Goal: Information Seeking & Learning: Learn about a topic

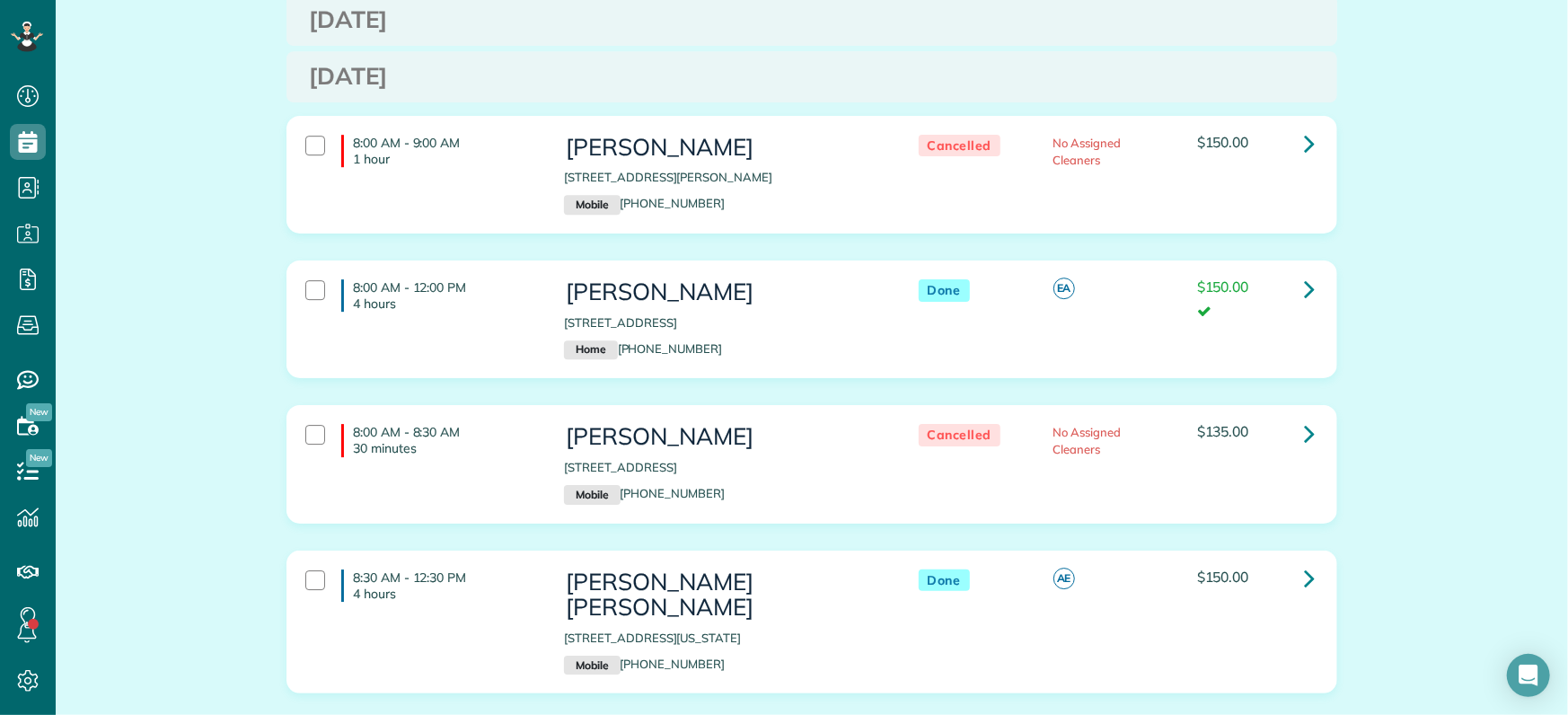
scroll to position [2717, 0]
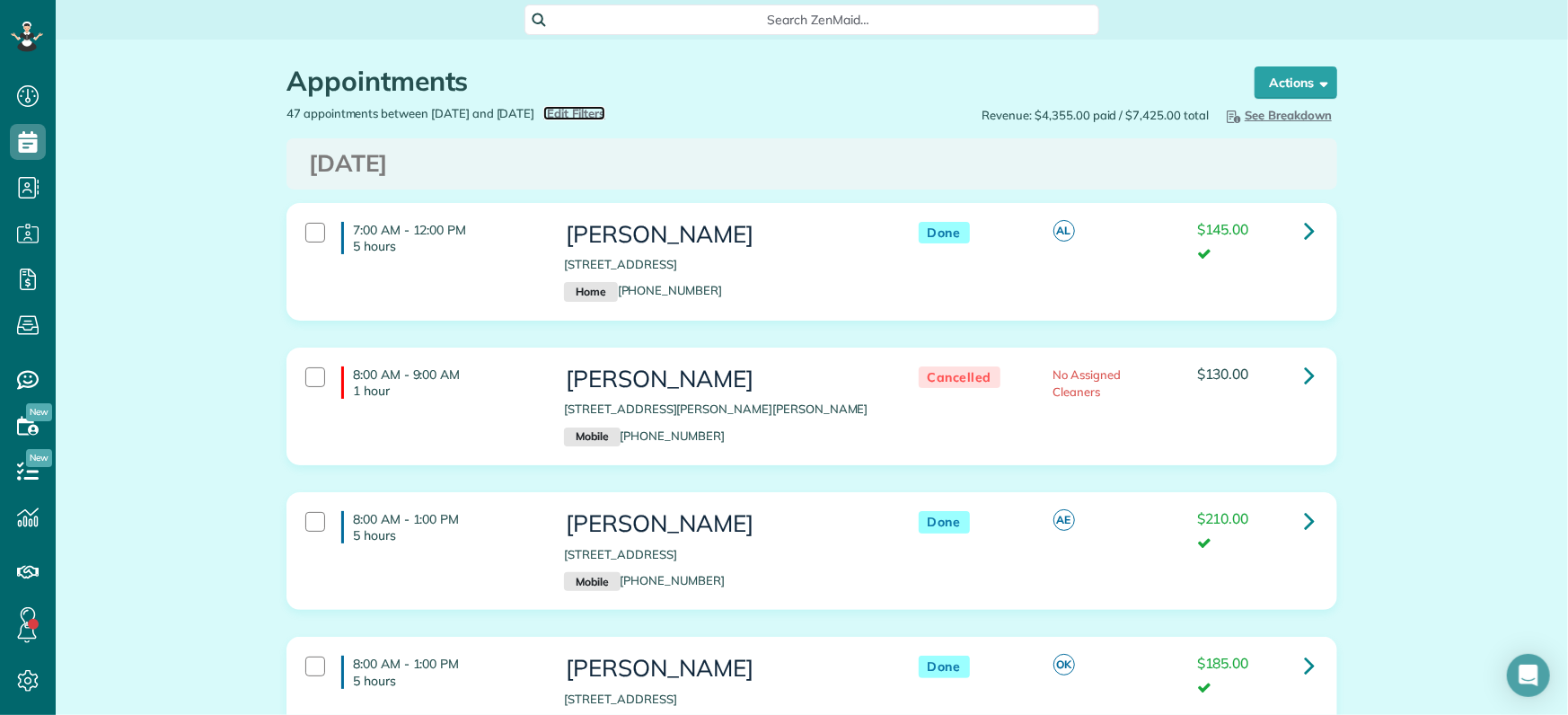
click at [605, 114] on span "Edit Filters" at bounding box center [576, 113] width 59 height 14
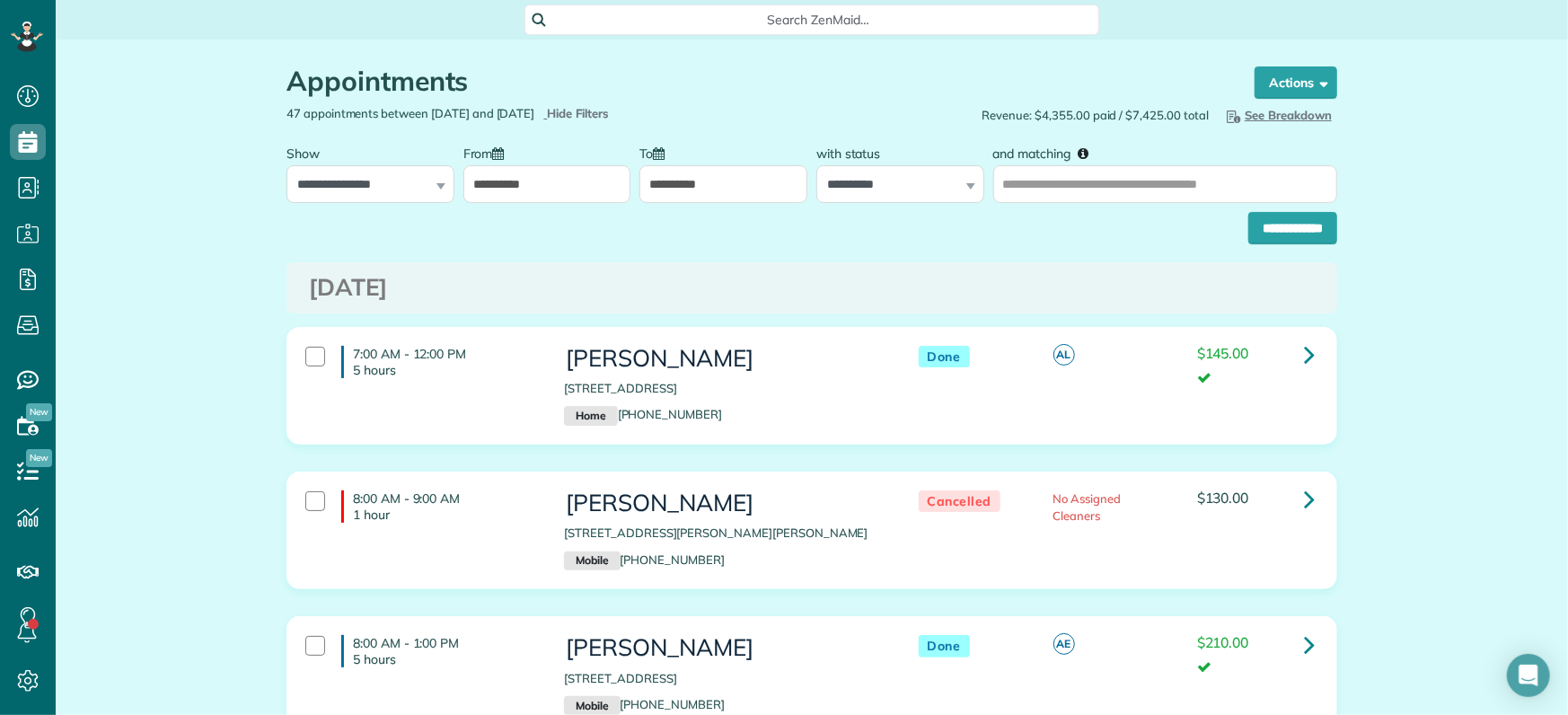
click at [963, 240] on div "**********" at bounding box center [812, 223] width 1051 height 41
click at [836, 178] on select "**********" at bounding box center [900, 184] width 168 height 38
select select "****"
click at [816, 166] on select "**********" at bounding box center [900, 184] width 168 height 38
click at [1251, 225] on input "**********" at bounding box center [1293, 228] width 89 height 33
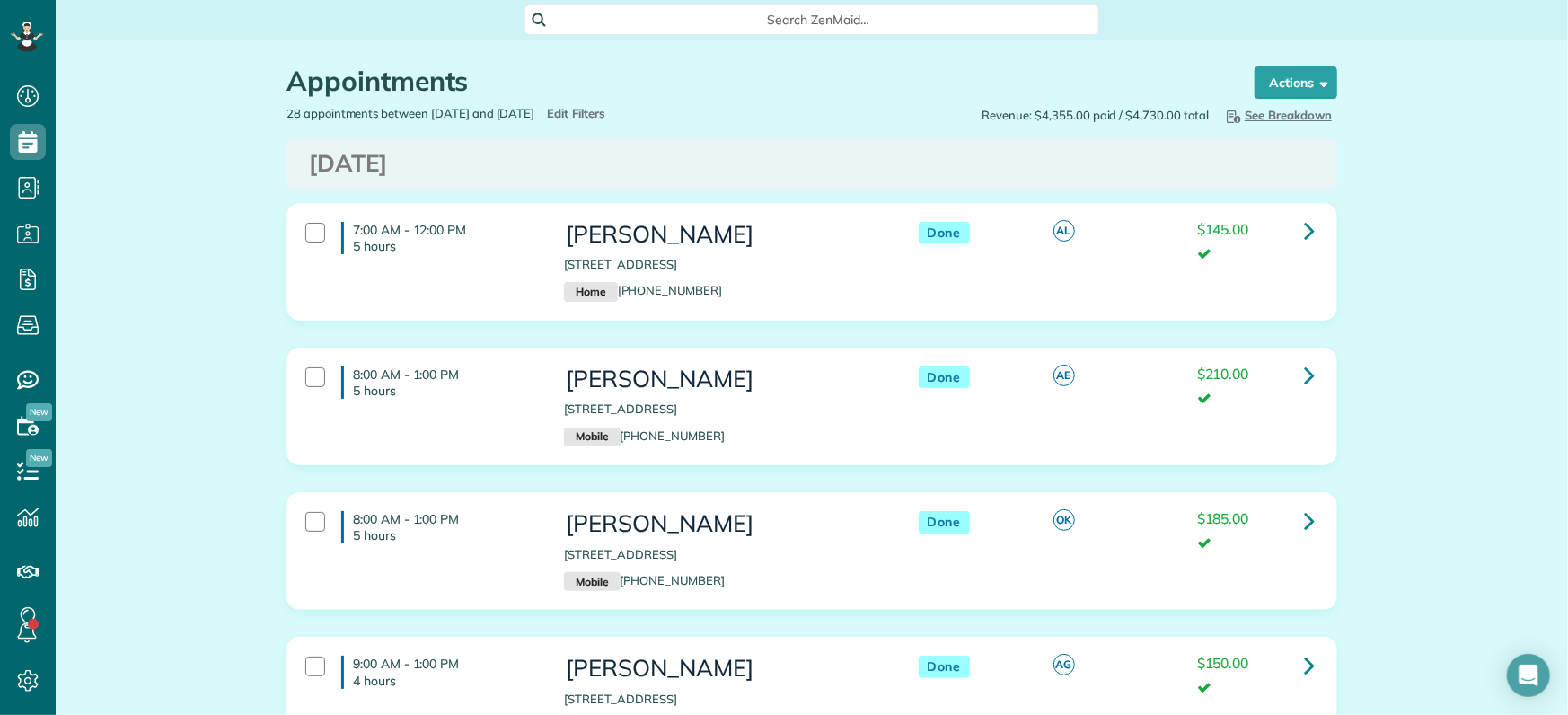
scroll to position [8, 8]
click at [1314, 80] on span "button" at bounding box center [1321, 82] width 13 height 13
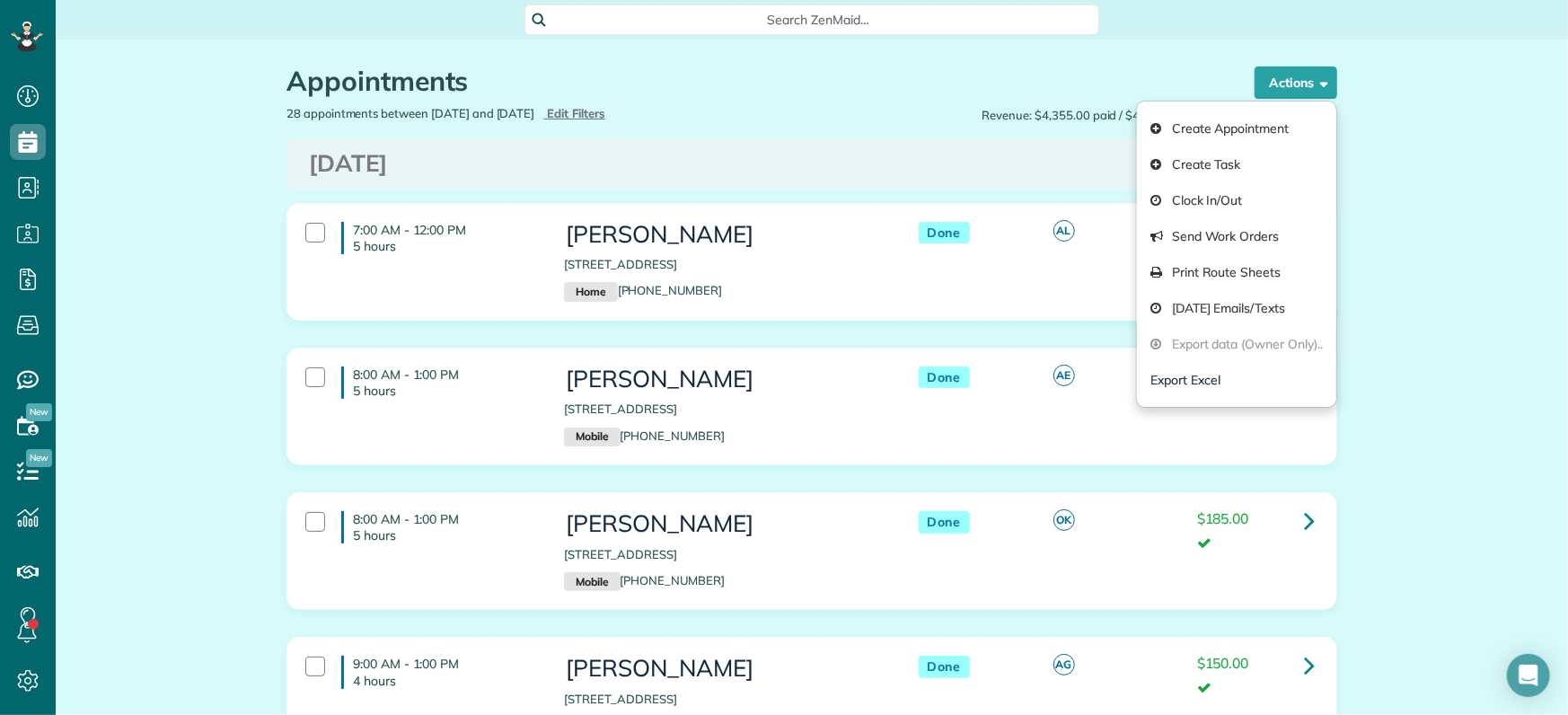
click at [1191, 380] on button "Export Excel" at bounding box center [1237, 379] width 199 height 36
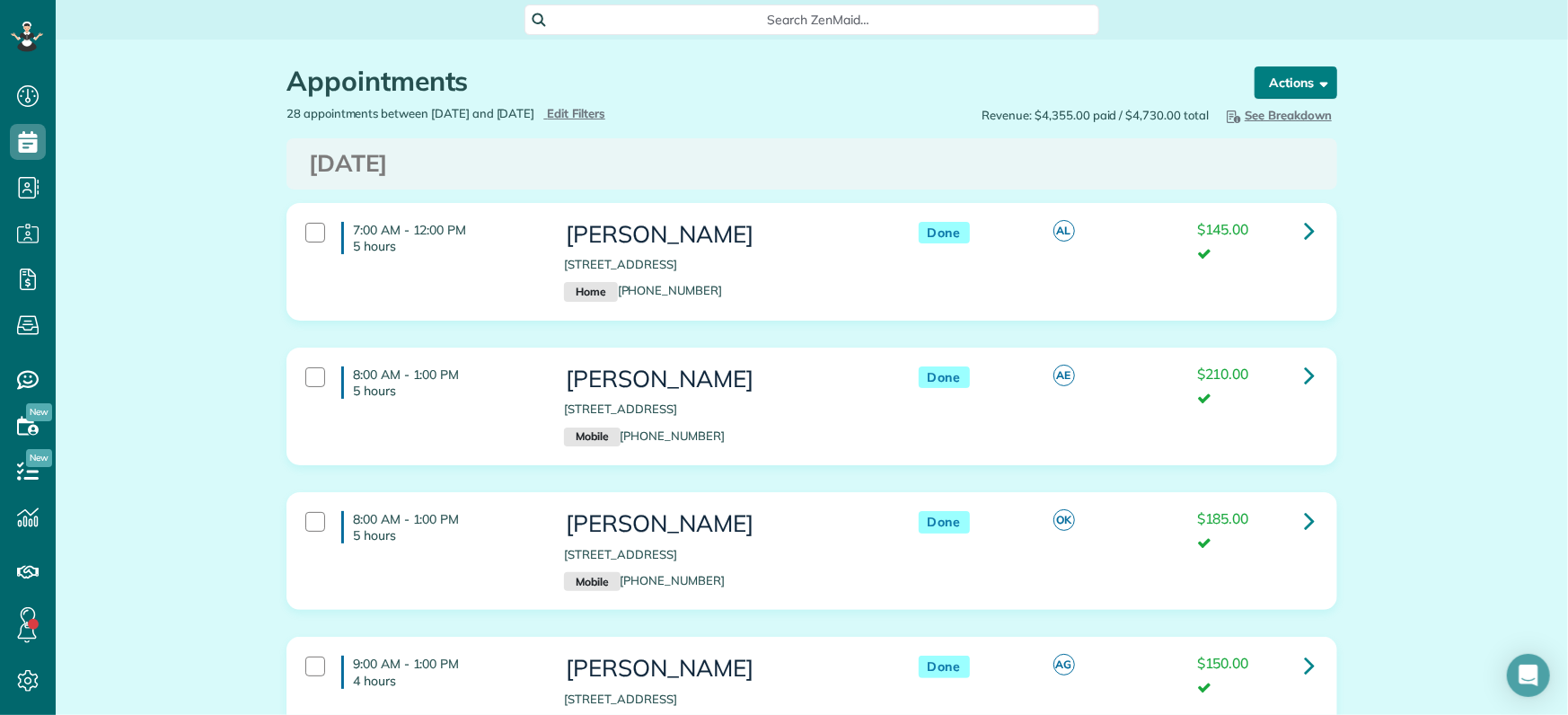
click at [1315, 80] on span "button" at bounding box center [1321, 82] width 13 height 13
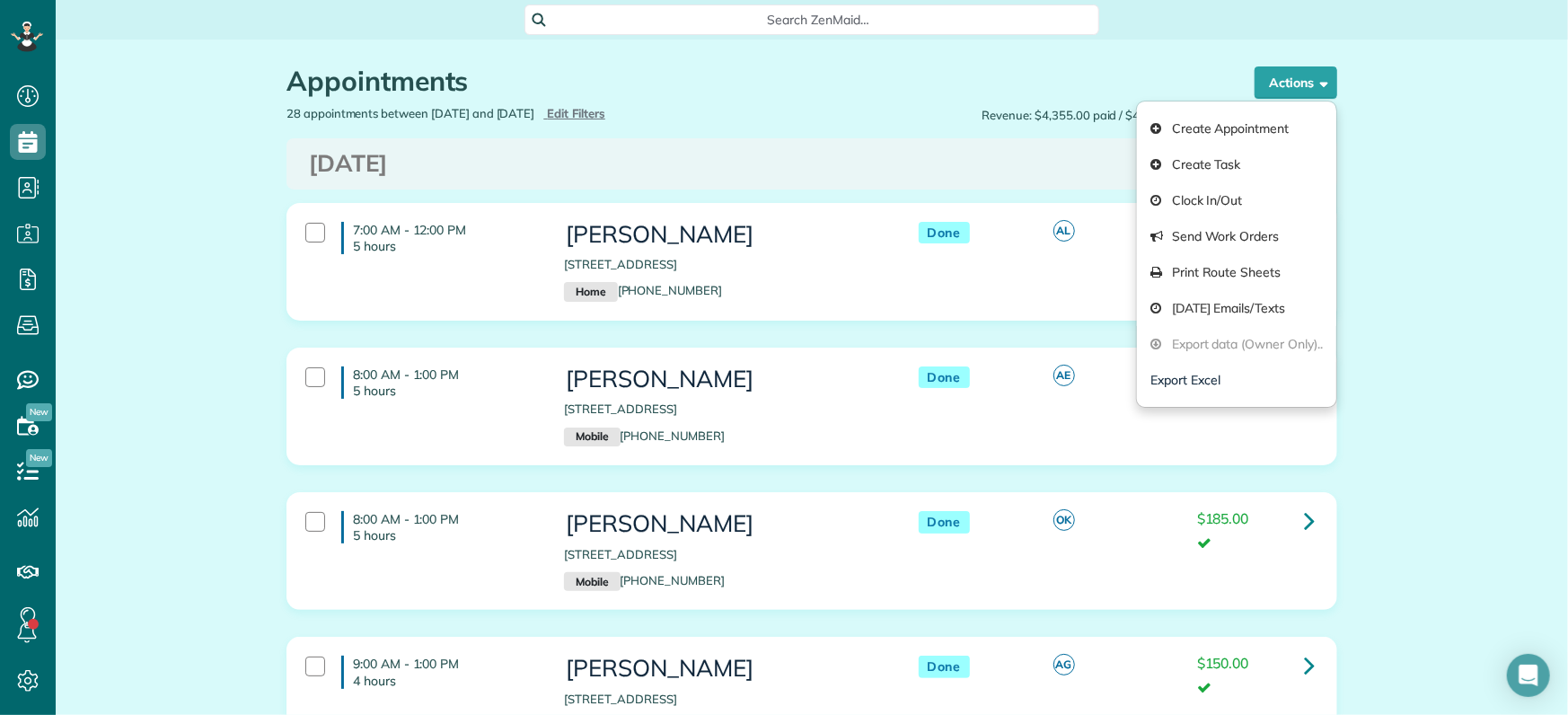
click at [1197, 379] on button "Export Excel" at bounding box center [1237, 379] width 199 height 36
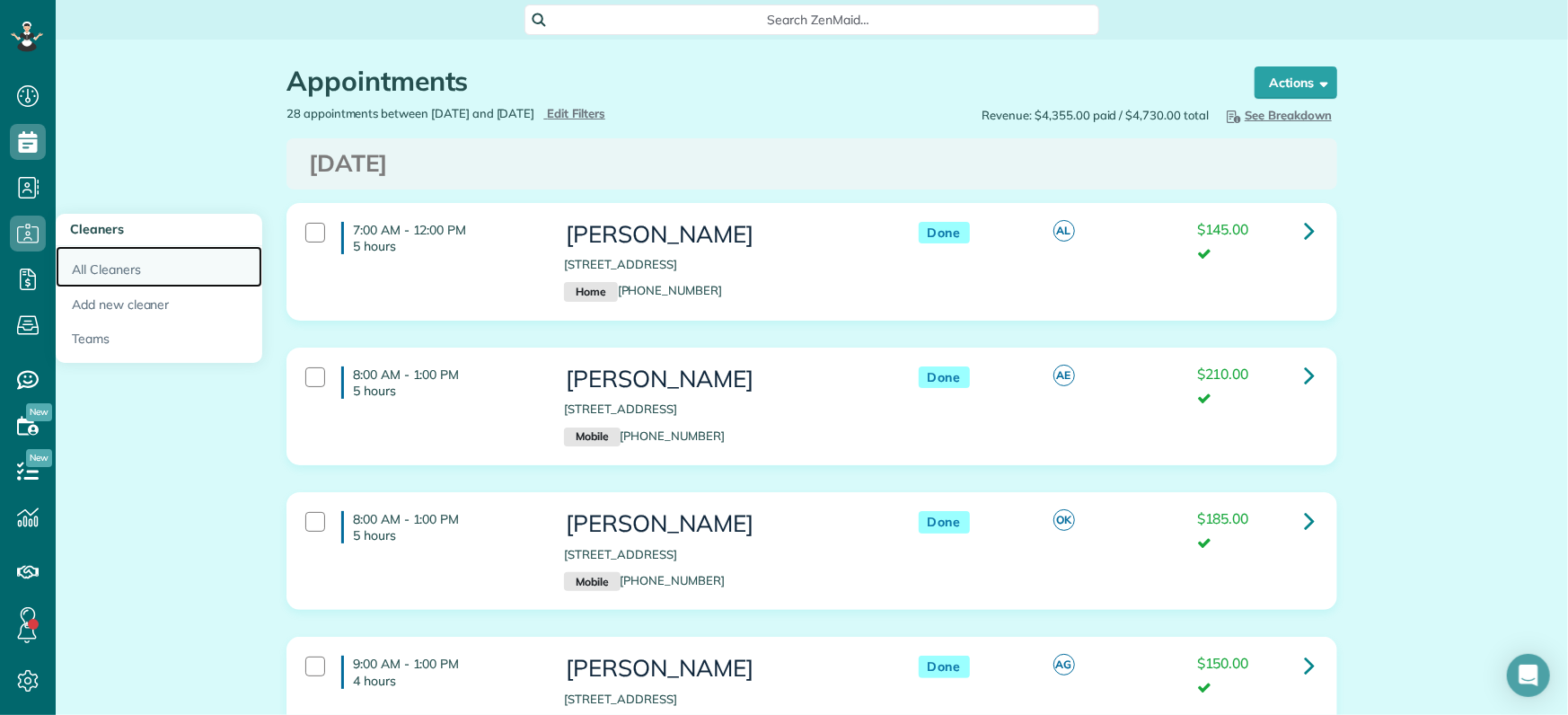
click at [128, 269] on link "All Cleaners" at bounding box center [159, 267] width 207 height 41
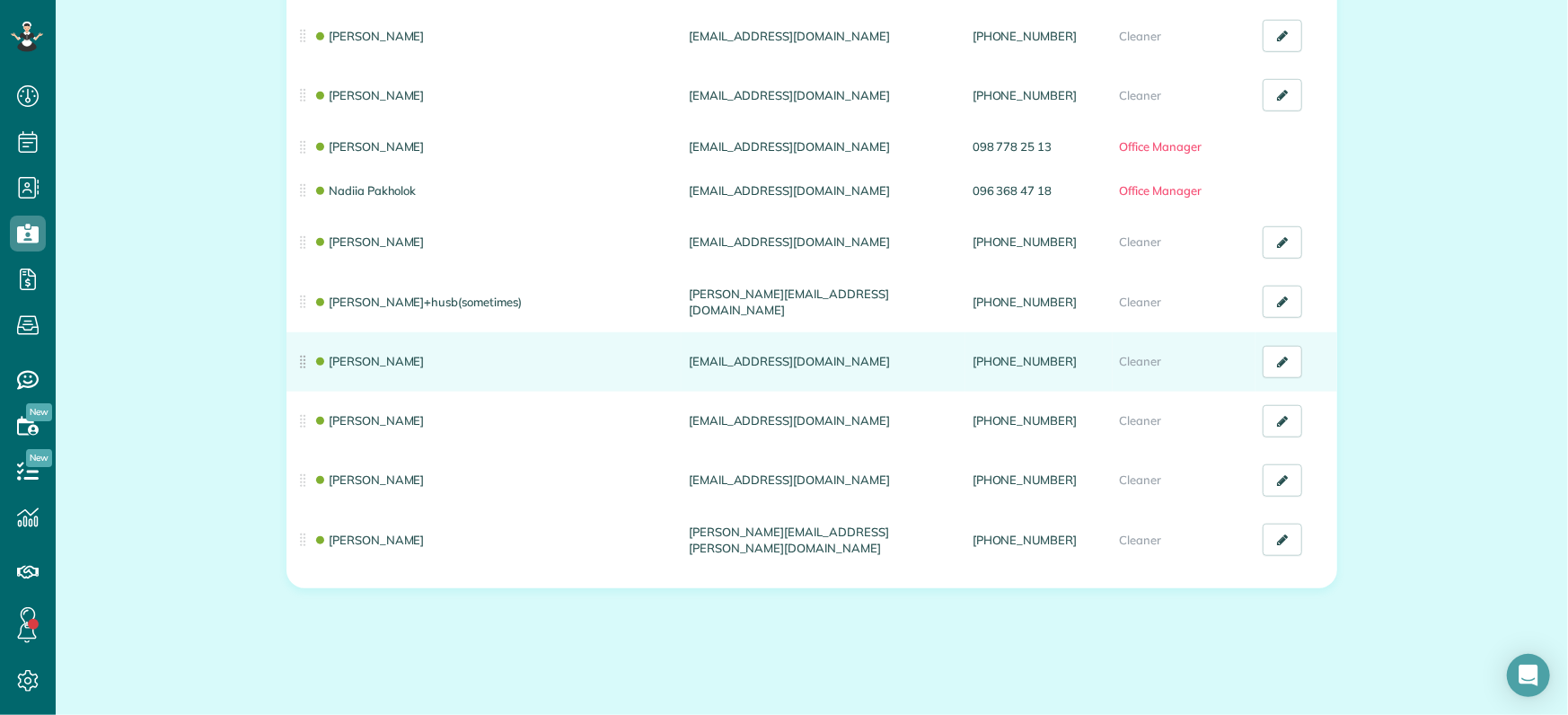
scroll to position [800, 0]
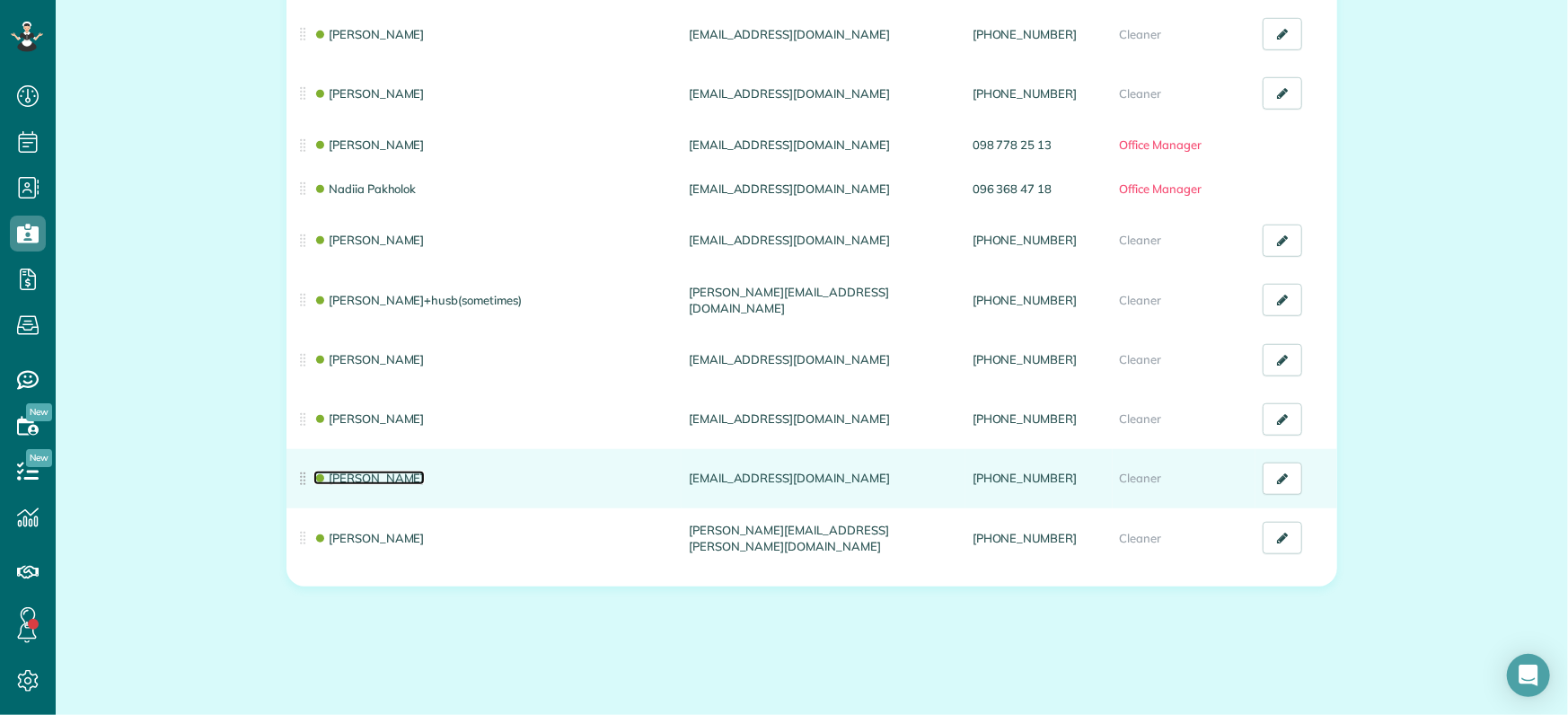
click at [372, 478] on link "Sandra Garcia" at bounding box center [370, 477] width 112 height 14
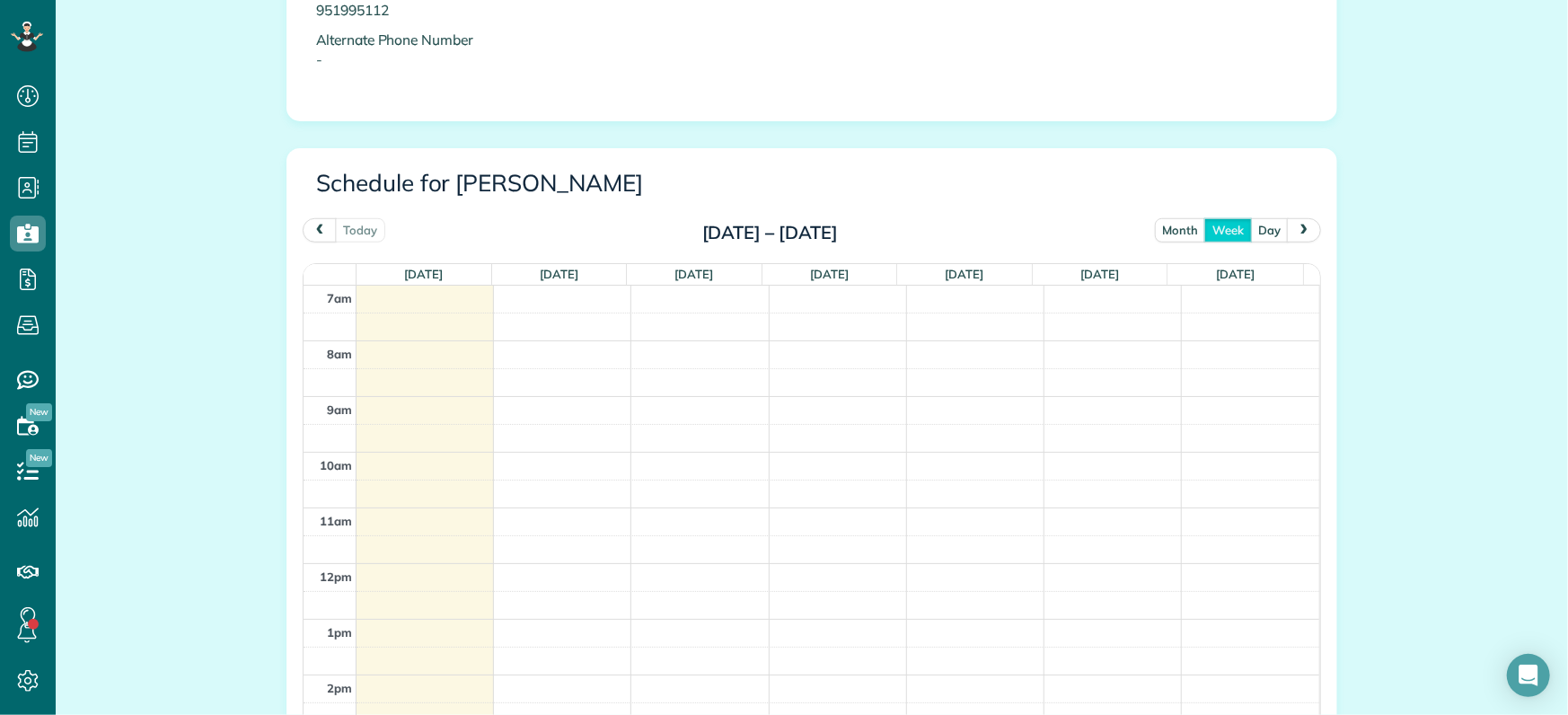
scroll to position [786, 0]
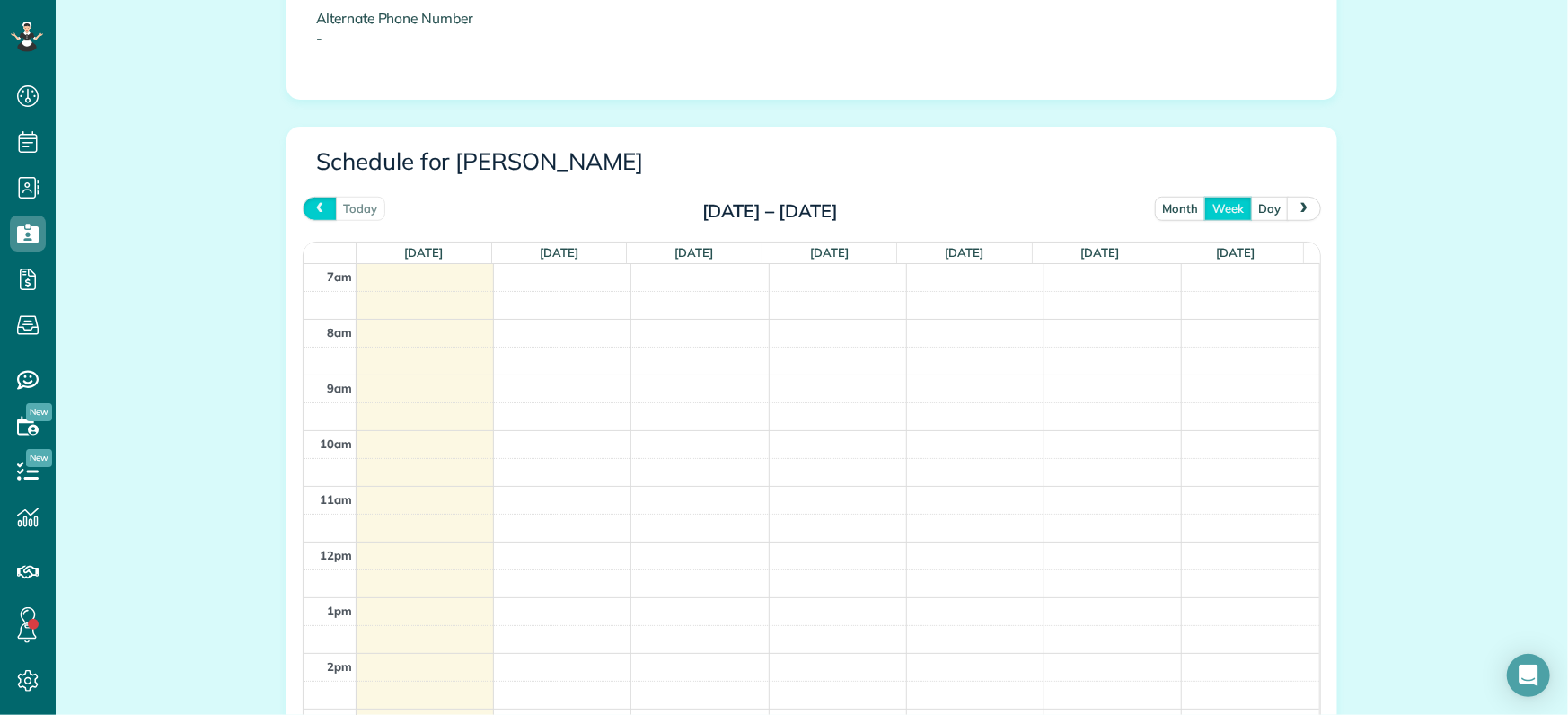
click at [316, 207] on span "prev" at bounding box center [320, 208] width 14 height 12
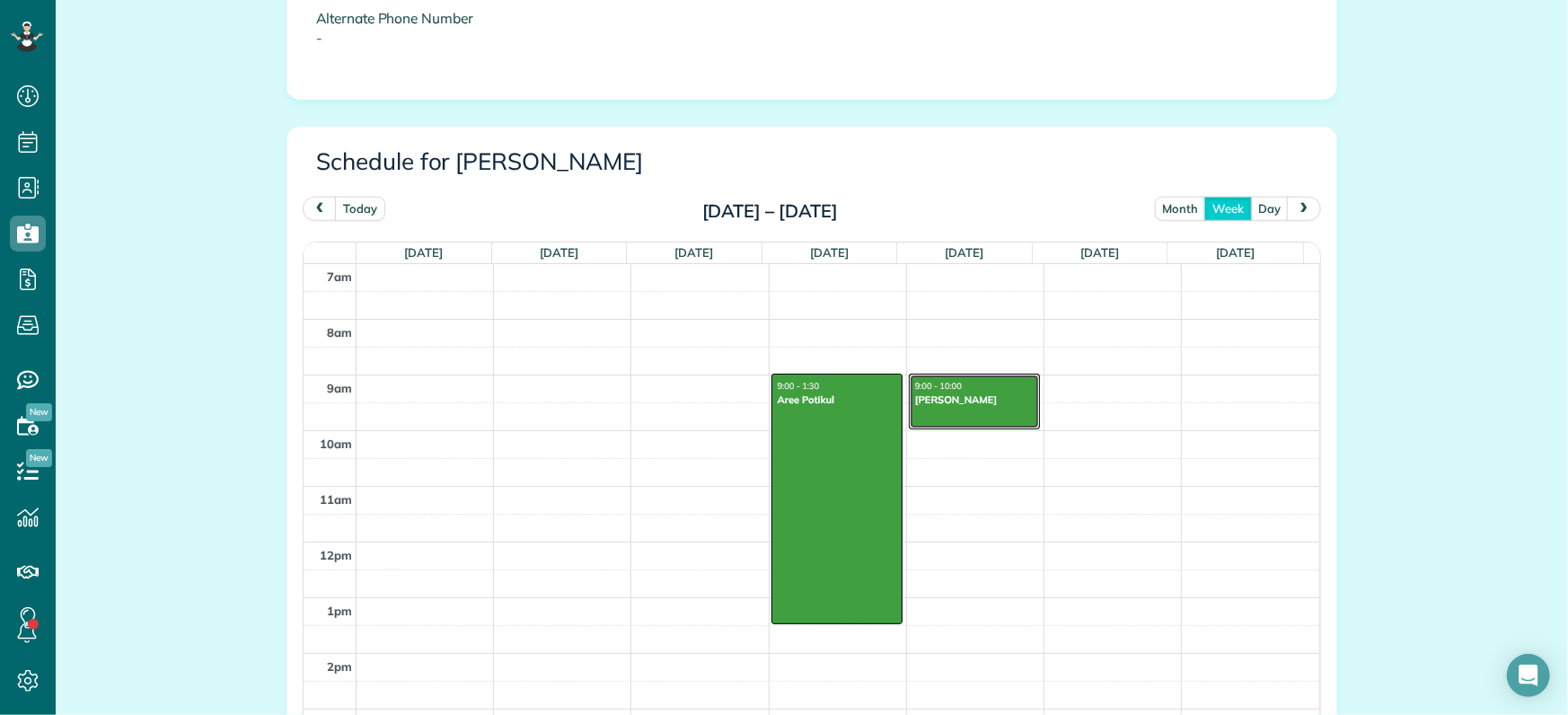
click at [934, 411] on div at bounding box center [974, 401] width 129 height 54
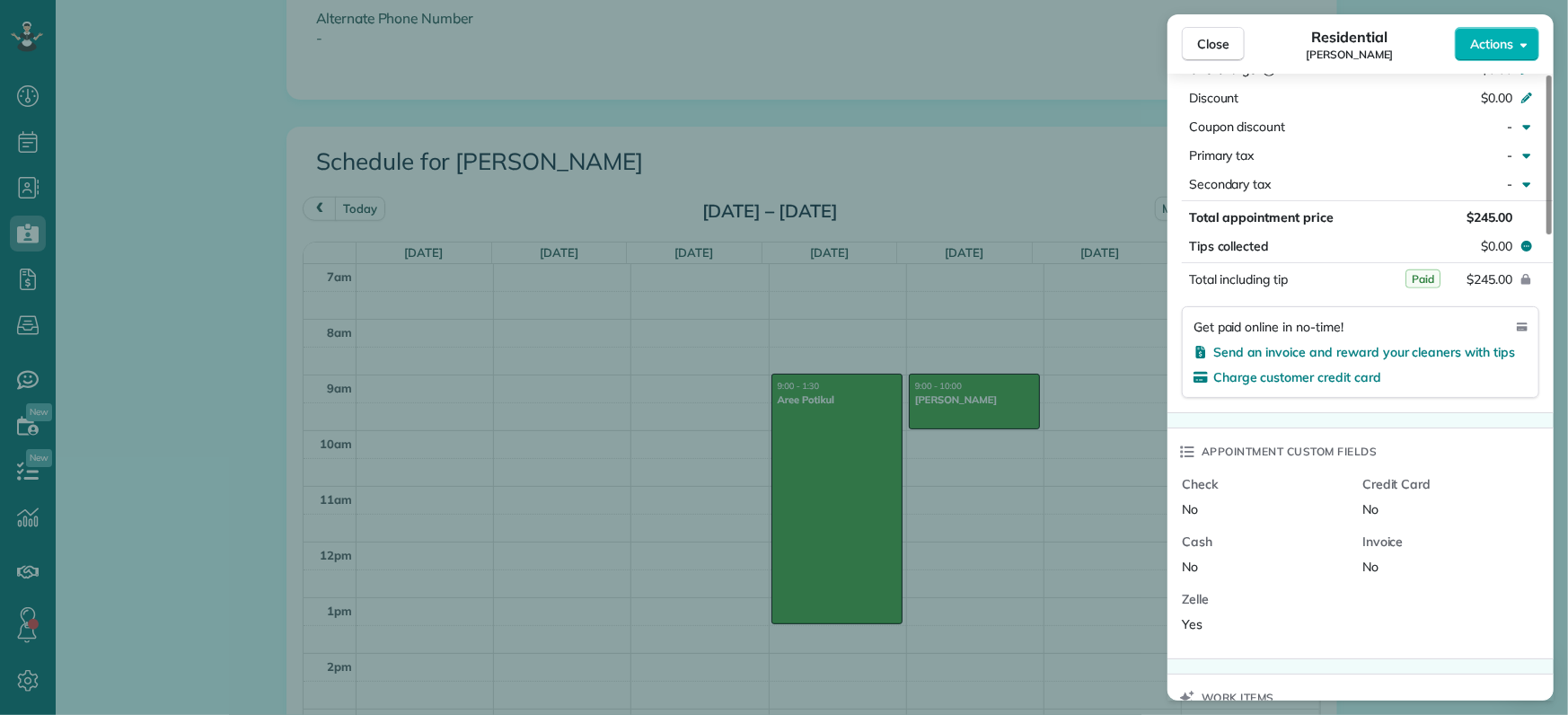
scroll to position [1030, 0]
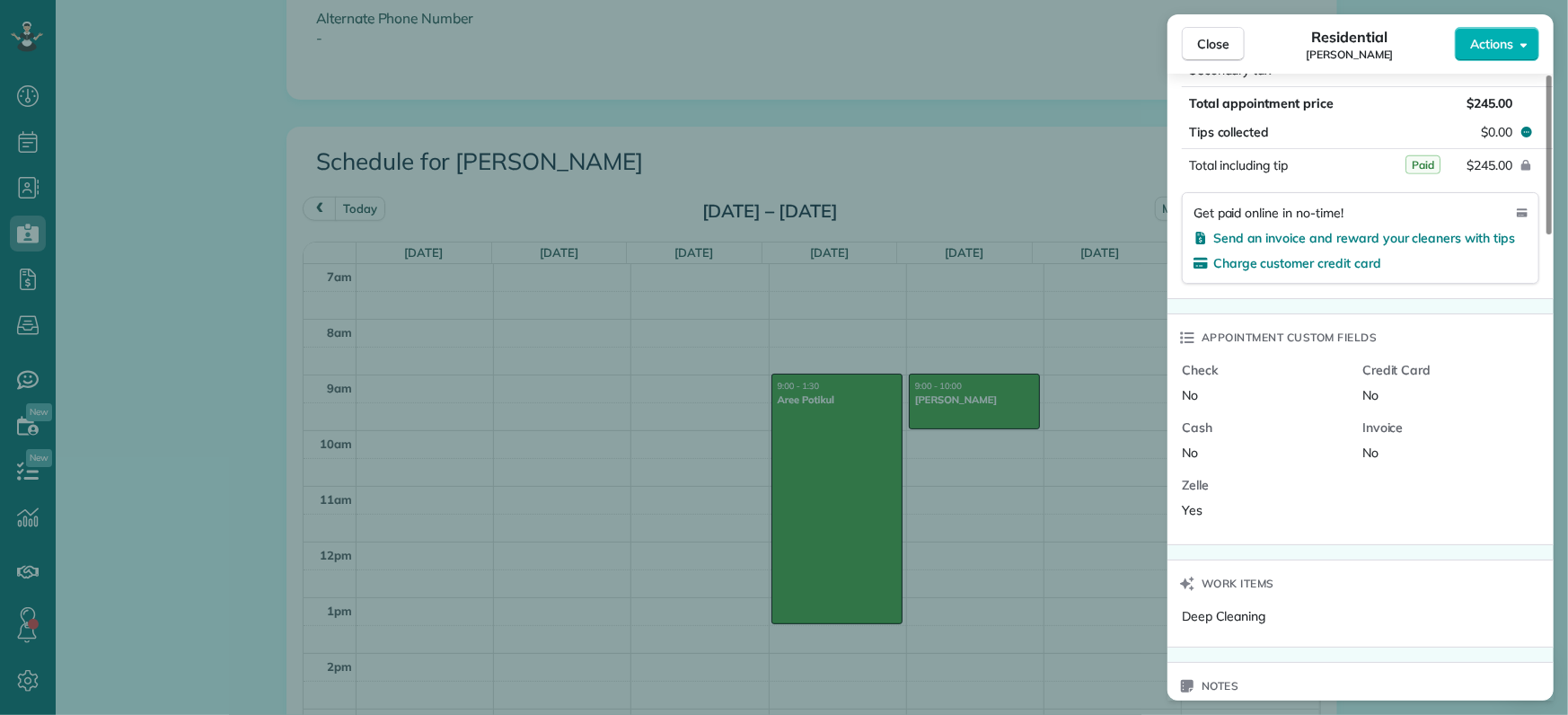
click at [817, 548] on div "Close Residential Shea Beard Actions Status Done Shea Beard · Open profile MOBI…" at bounding box center [784, 357] width 1568 height 715
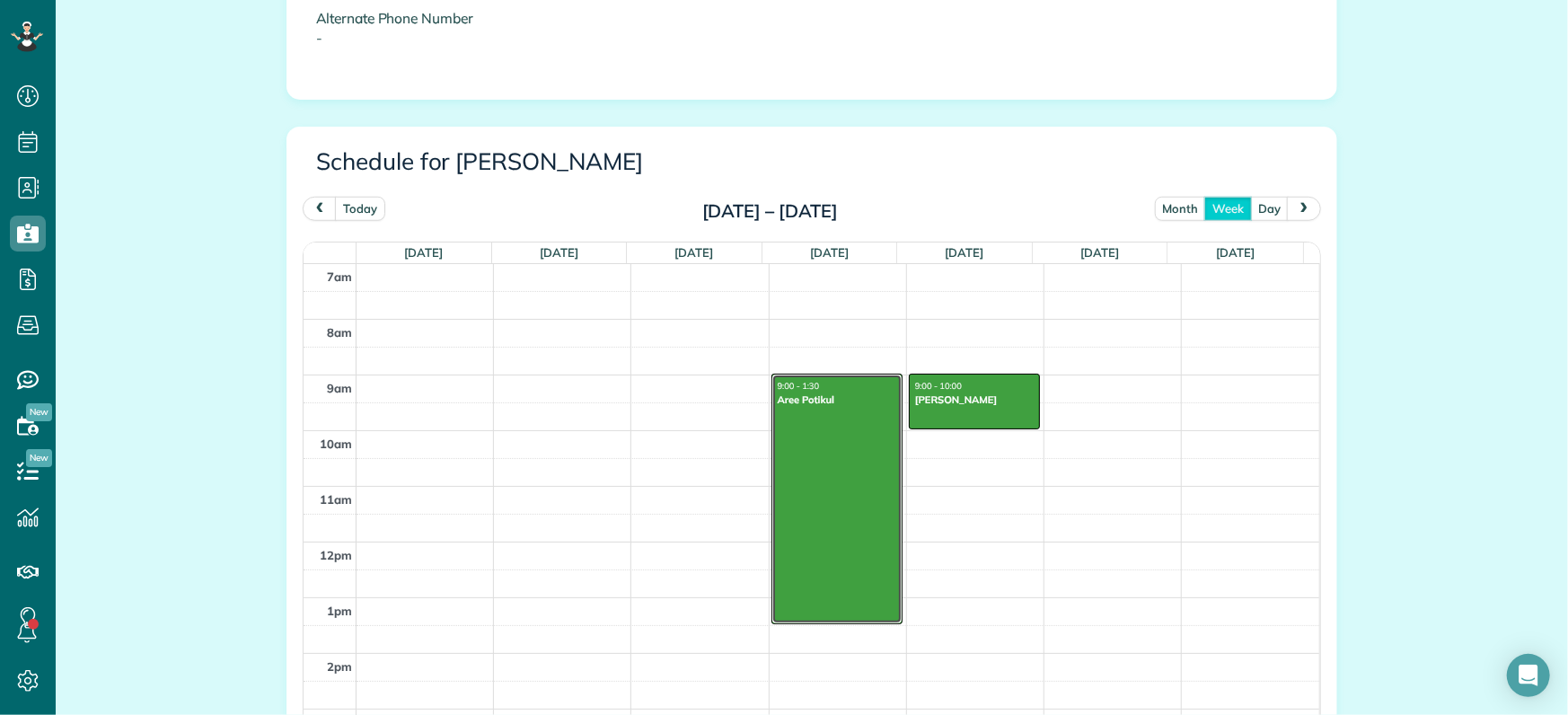
click at [817, 548] on div at bounding box center [837, 498] width 129 height 248
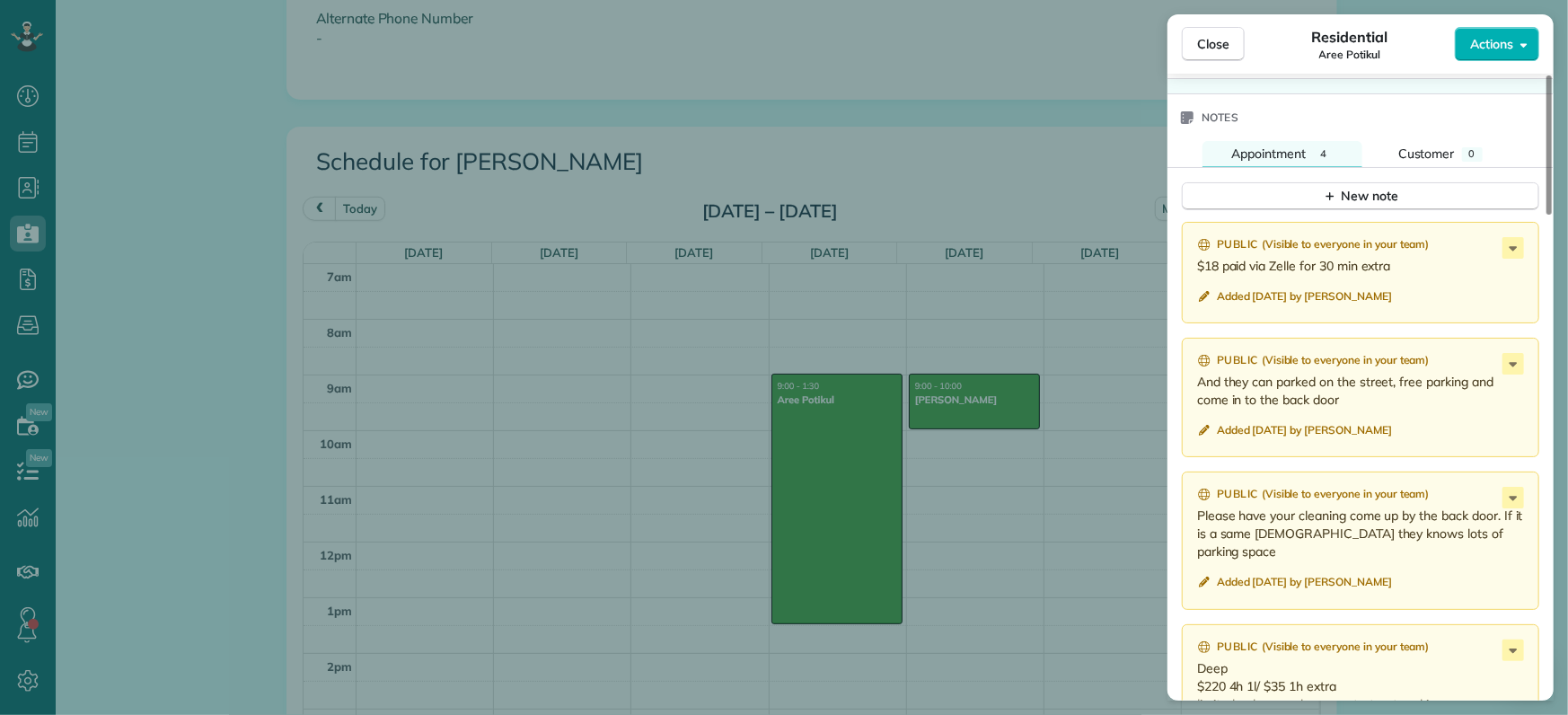
scroll to position [1711, 0]
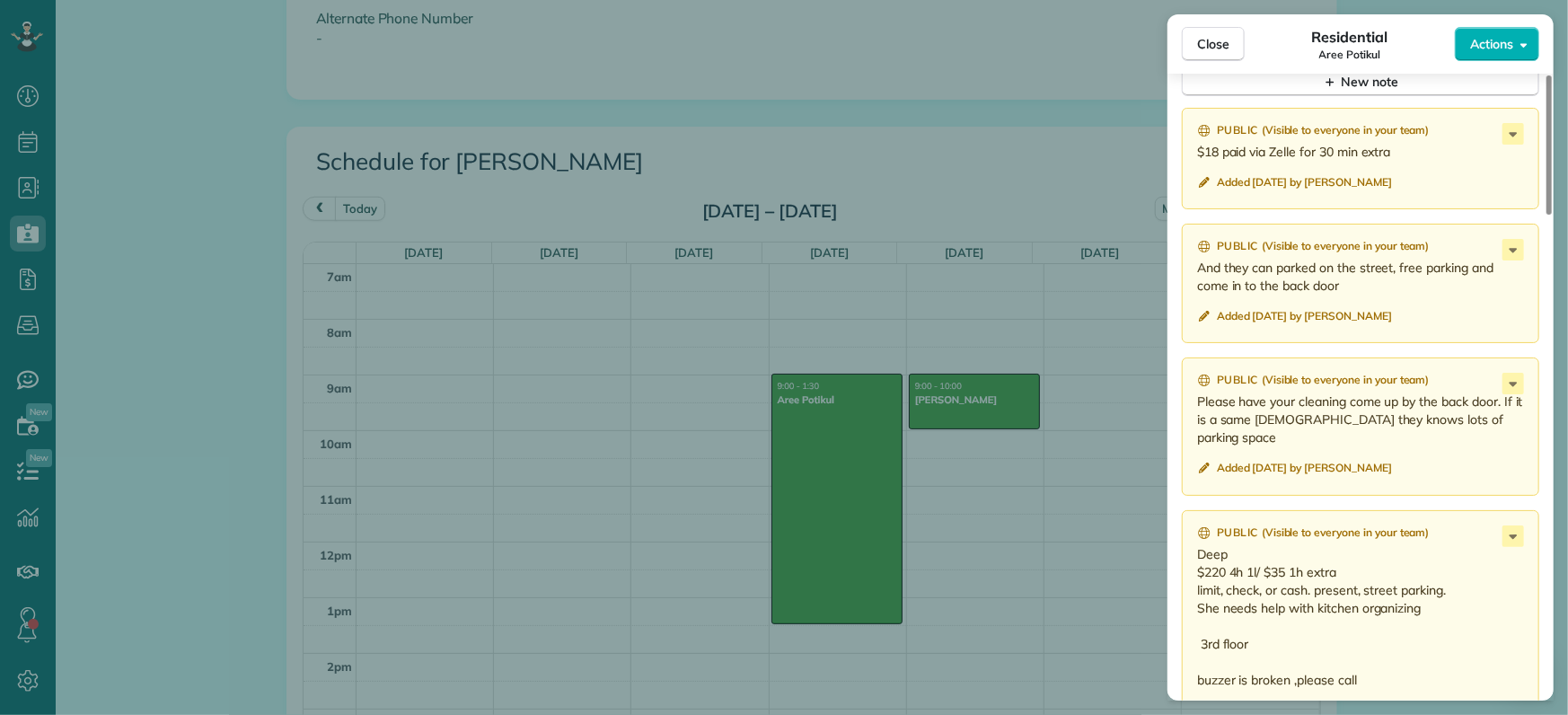
click at [940, 386] on div "Close Residential Aree Potikul Actions Status Done Aree Potikul · Open profile …" at bounding box center [784, 357] width 1568 height 715
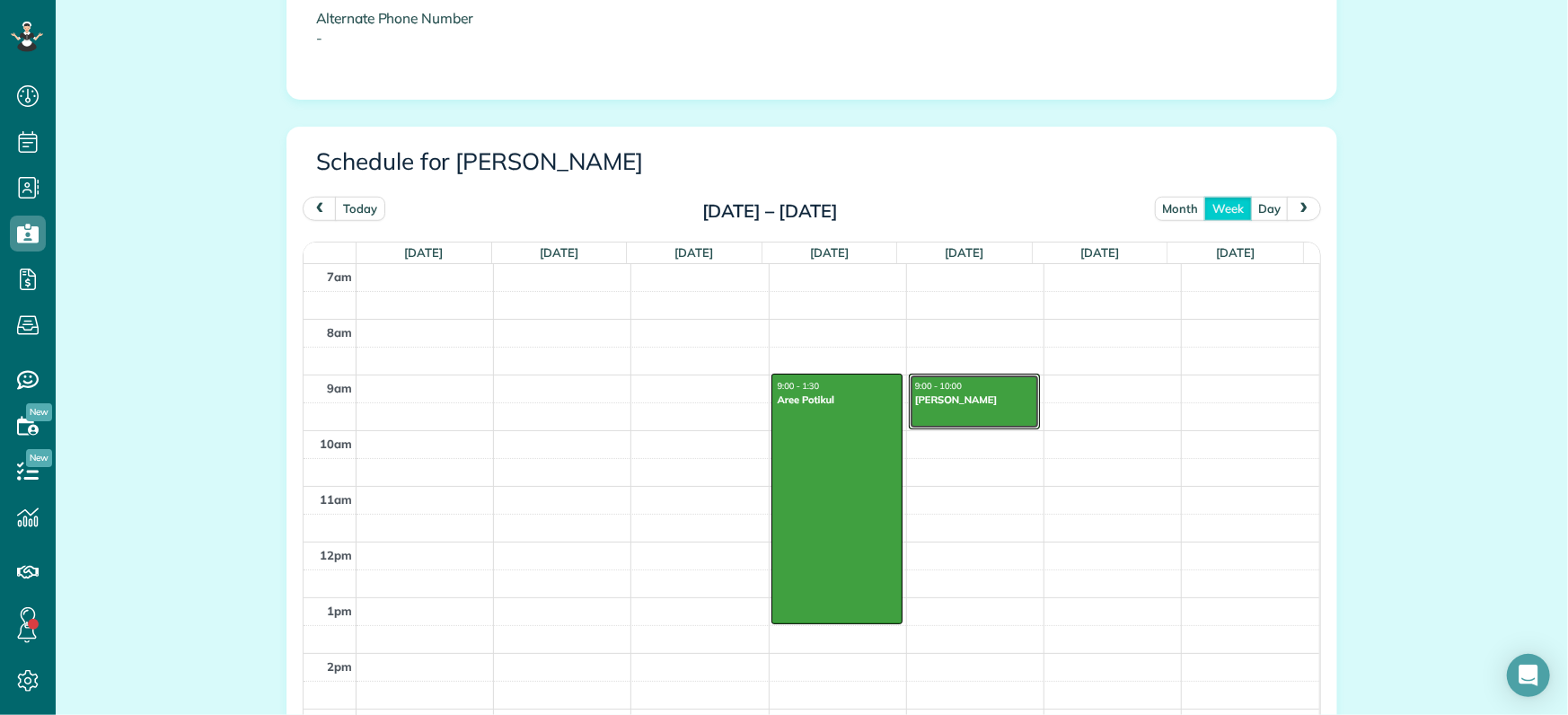
click at [940, 386] on span "9:00 - 10:00" at bounding box center [938, 387] width 47 height 10
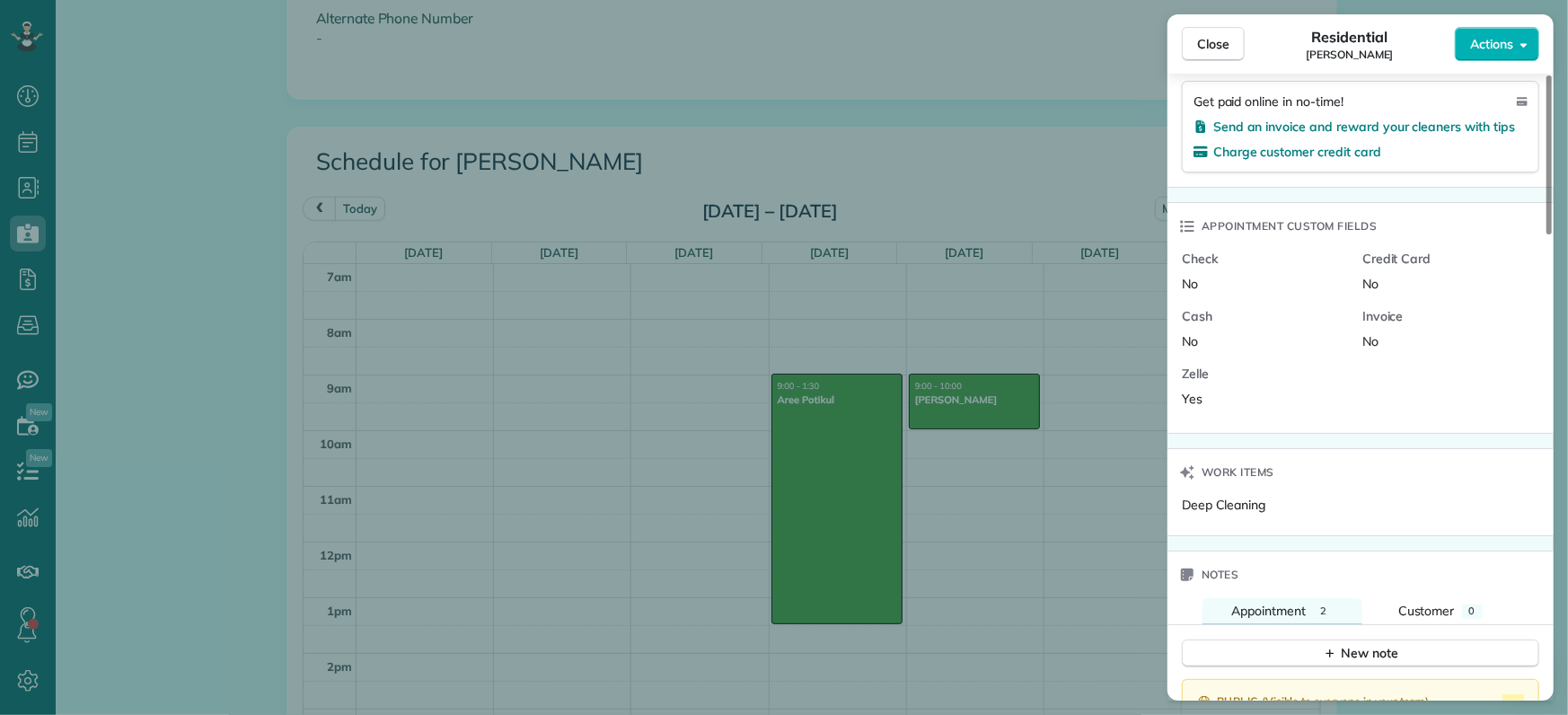
scroll to position [1255, 0]
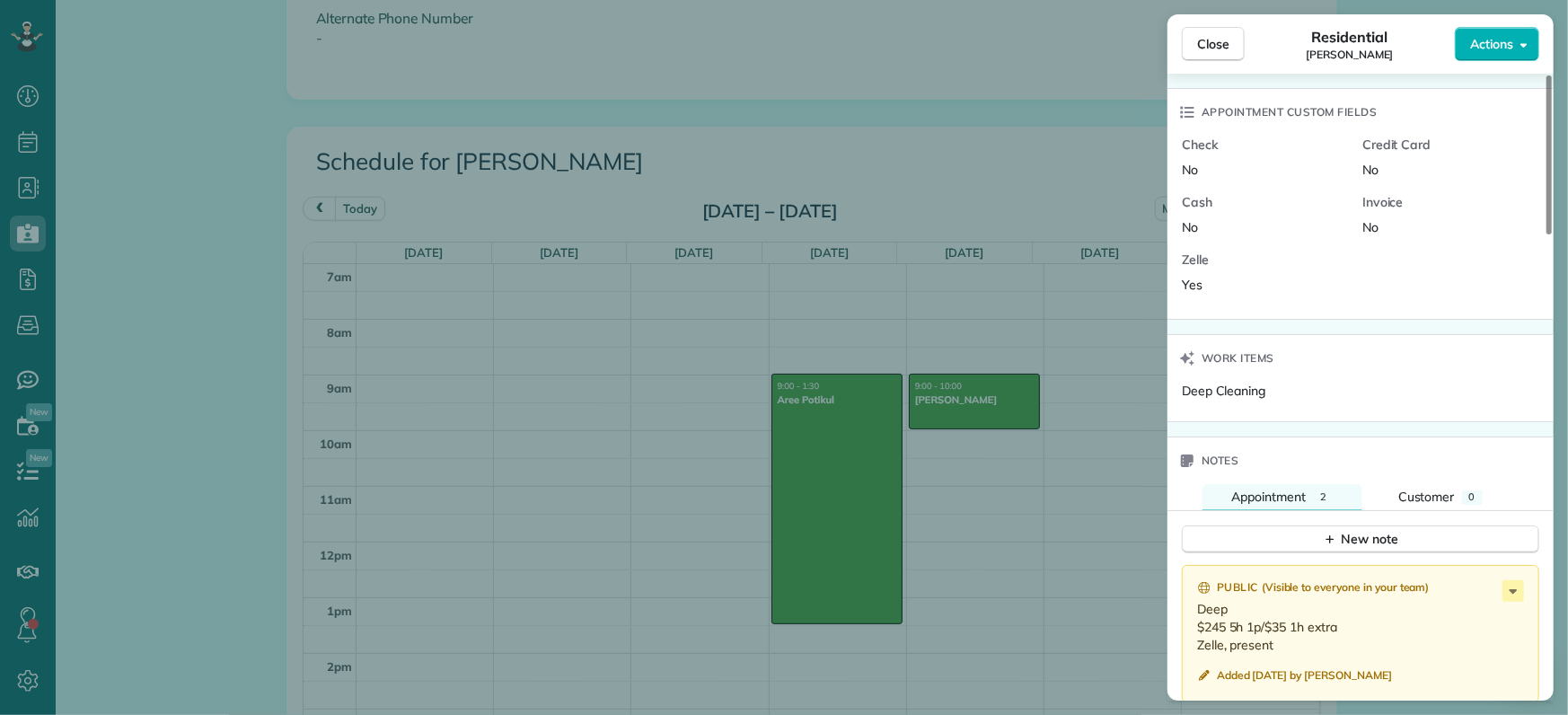
click at [28, 230] on div "Close Residential Shea Beard Actions Status Done Shea Beard · Open profile MOBI…" at bounding box center [784, 357] width 1568 height 715
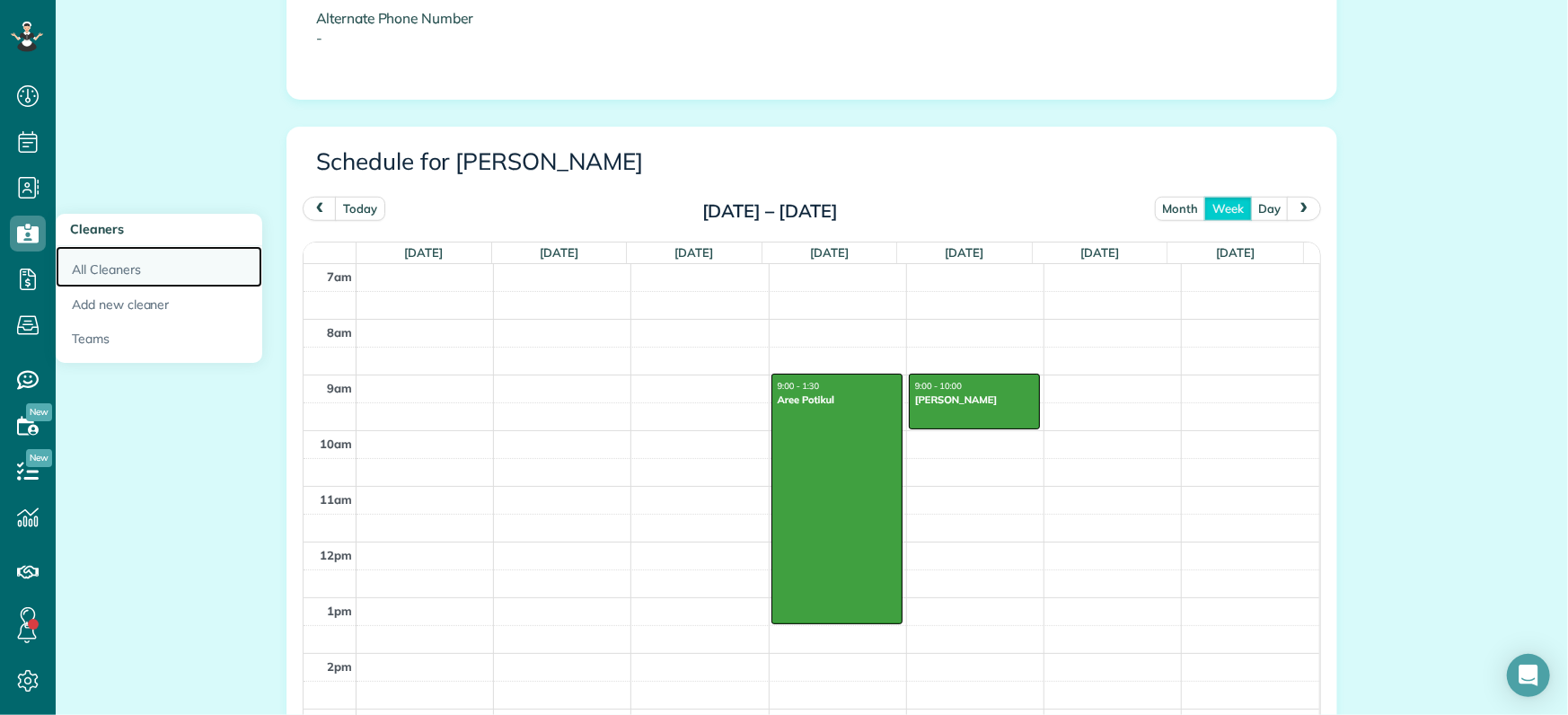
click at [132, 269] on link "All Cleaners" at bounding box center [159, 267] width 207 height 41
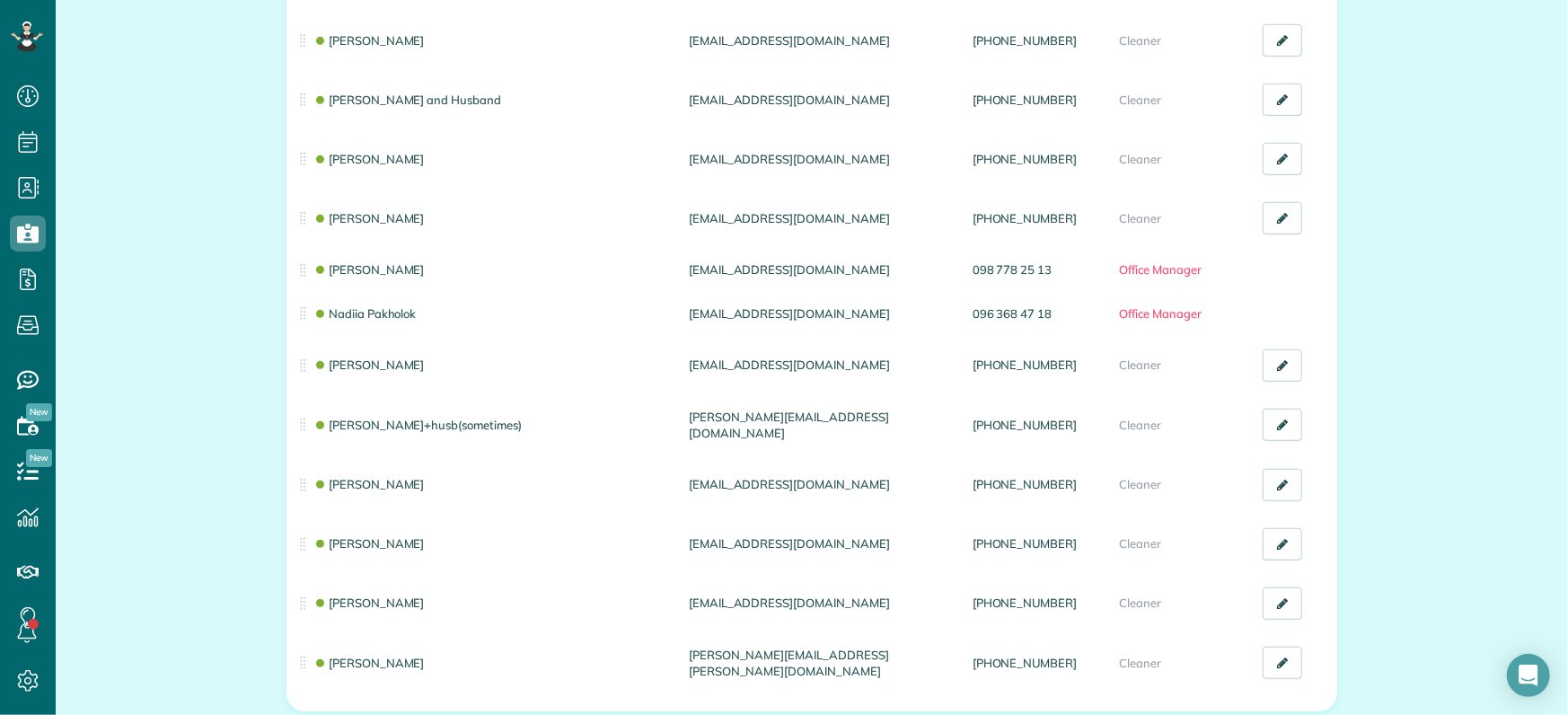
scroll to position [786, 0]
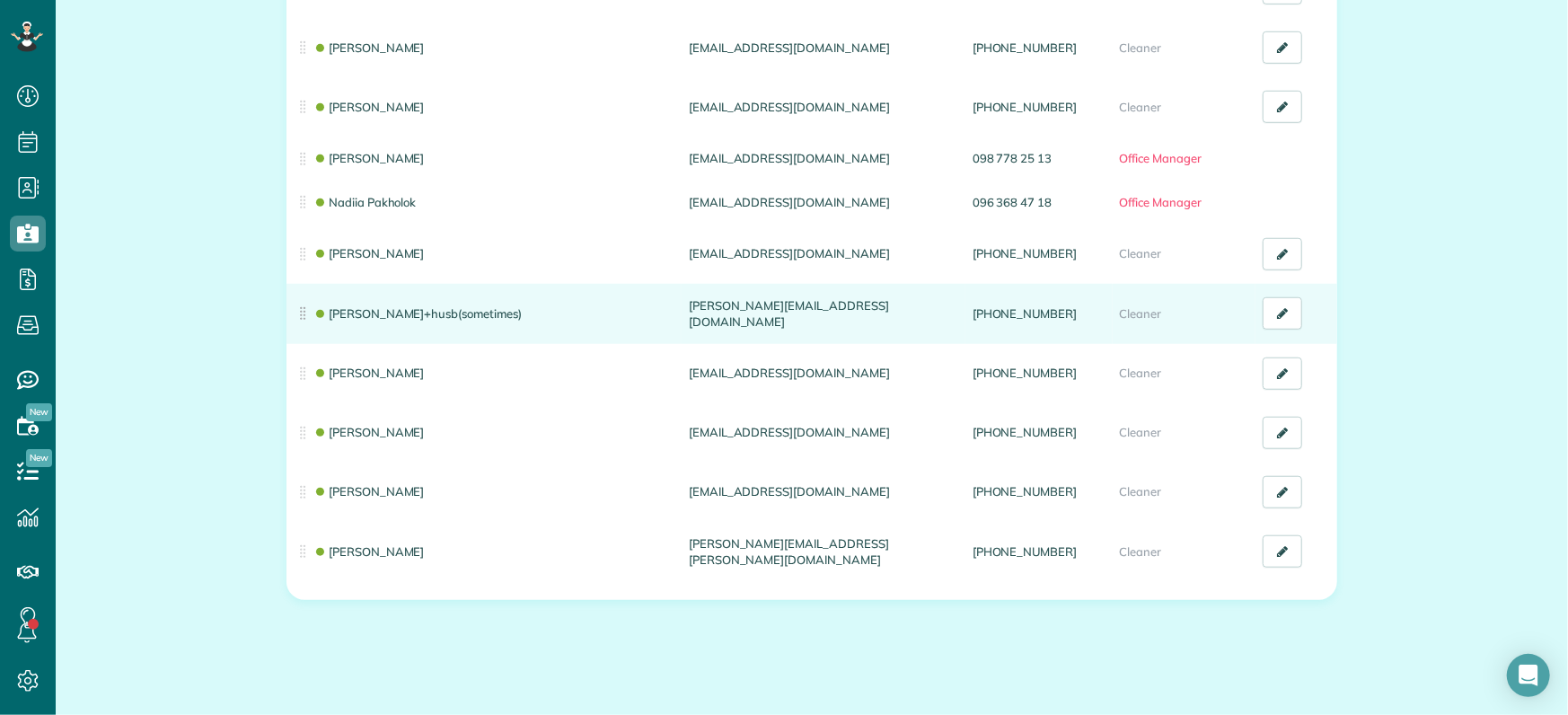
click at [403, 319] on td "[PERSON_NAME]+husb(sometimes)" at bounding box center [484, 314] width 396 height 61
click at [365, 308] on link "[PERSON_NAME]+husb(sometimes)" at bounding box center [418, 313] width 209 height 14
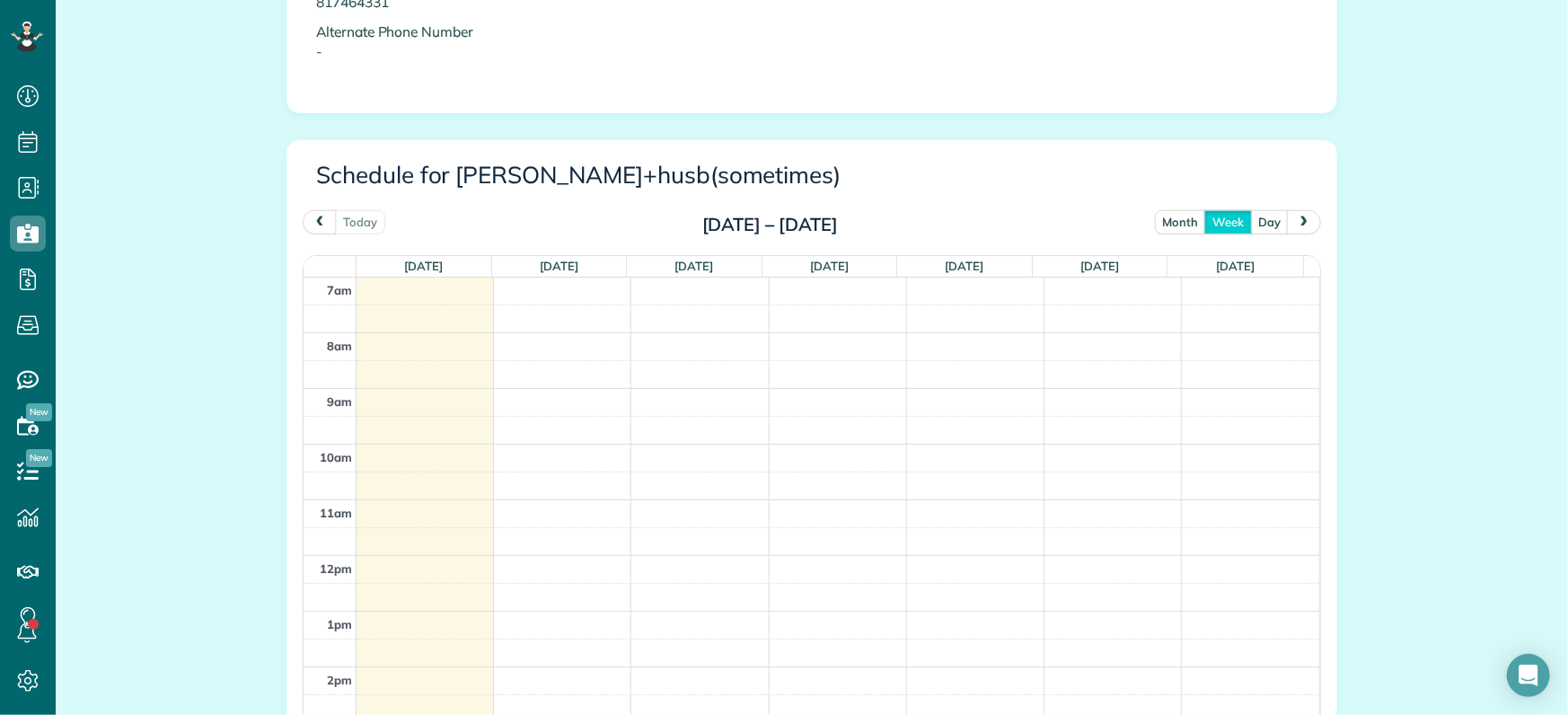
scroll to position [786, 0]
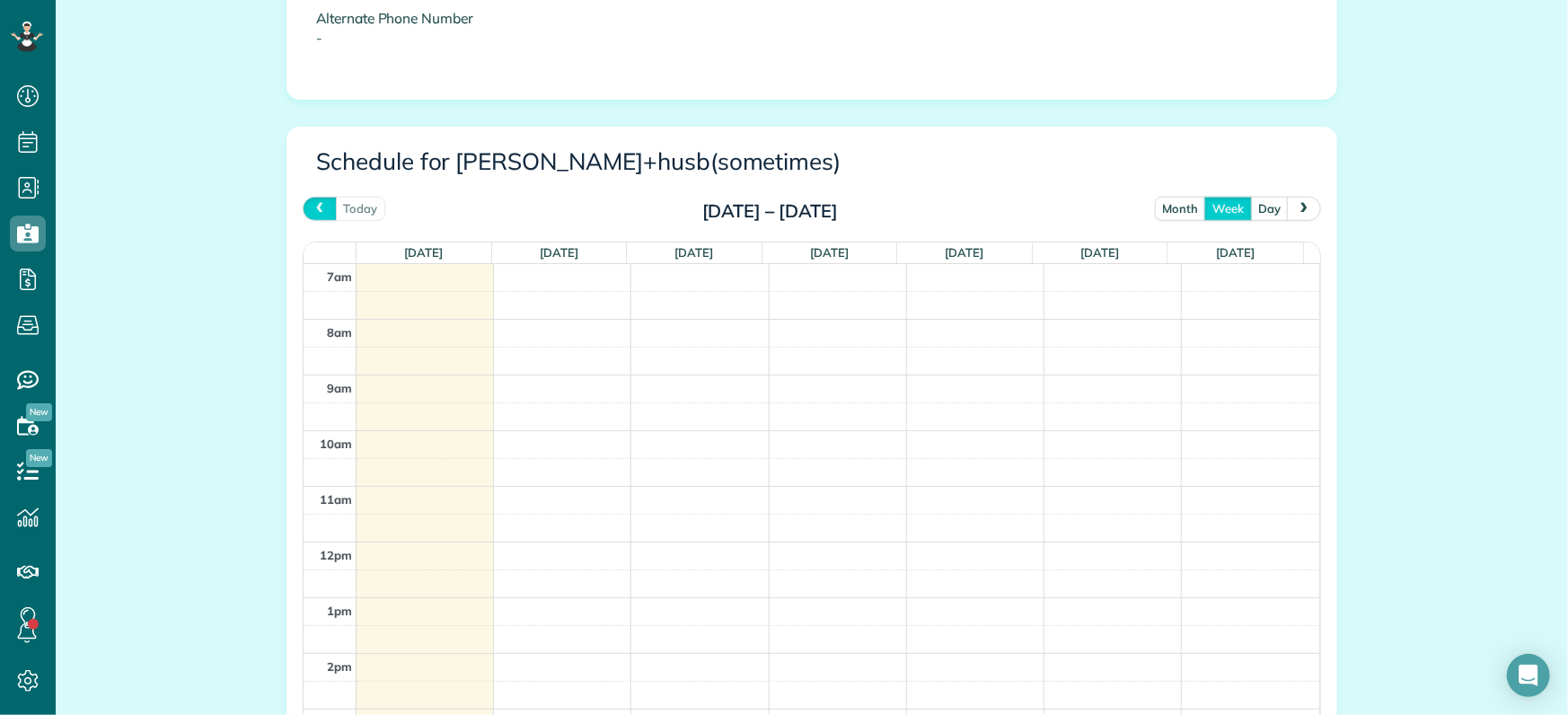
click at [313, 202] on span "prev" at bounding box center [320, 208] width 14 height 12
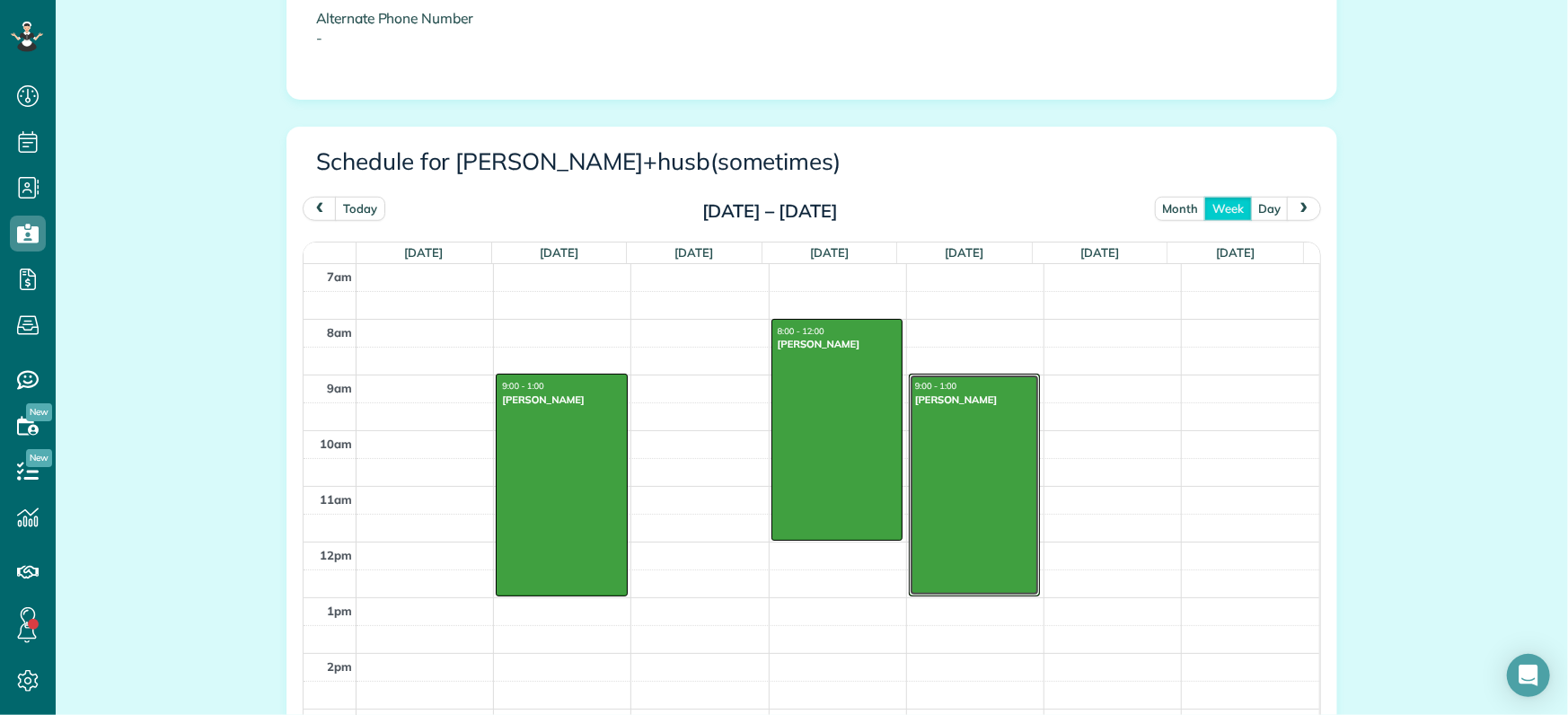
click at [941, 455] on div at bounding box center [974, 484] width 129 height 220
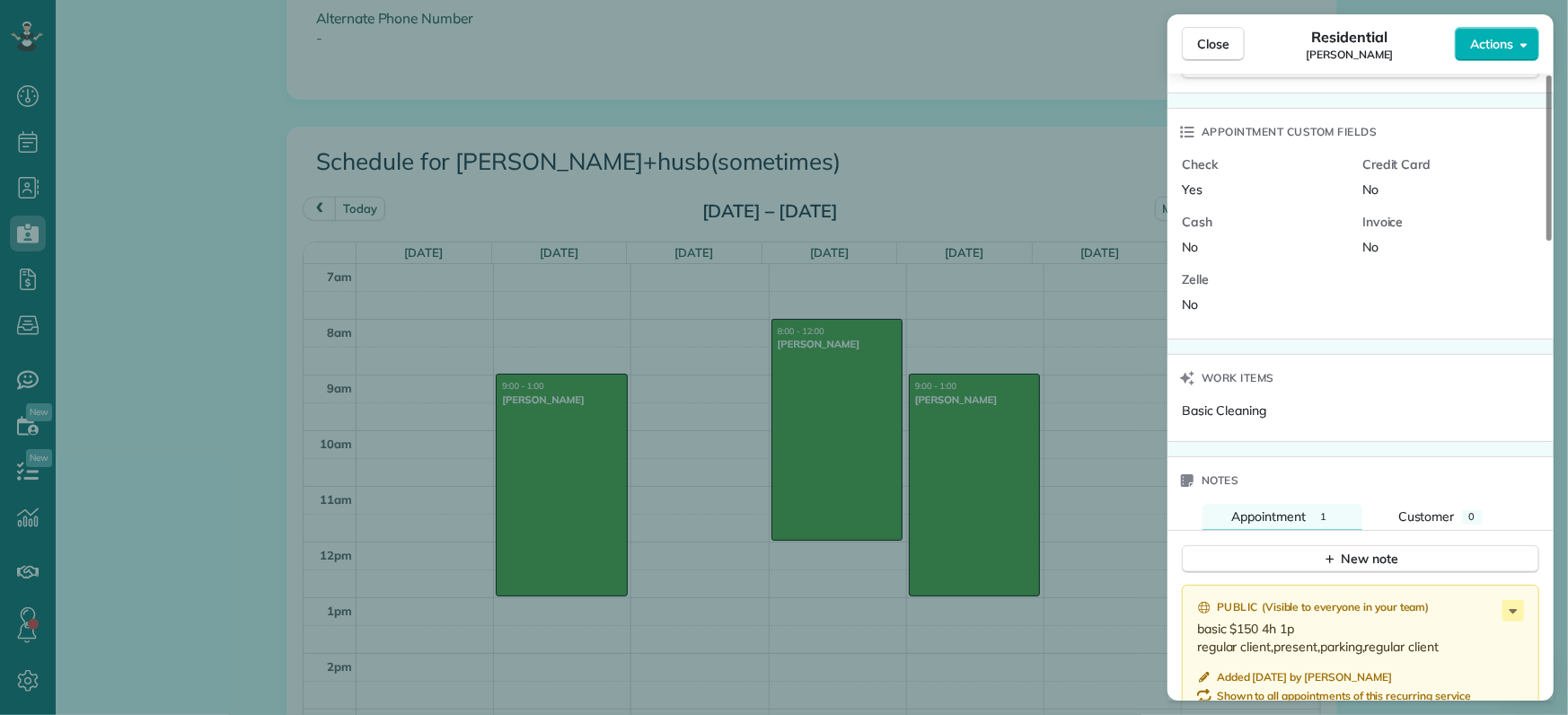
scroll to position [1367, 0]
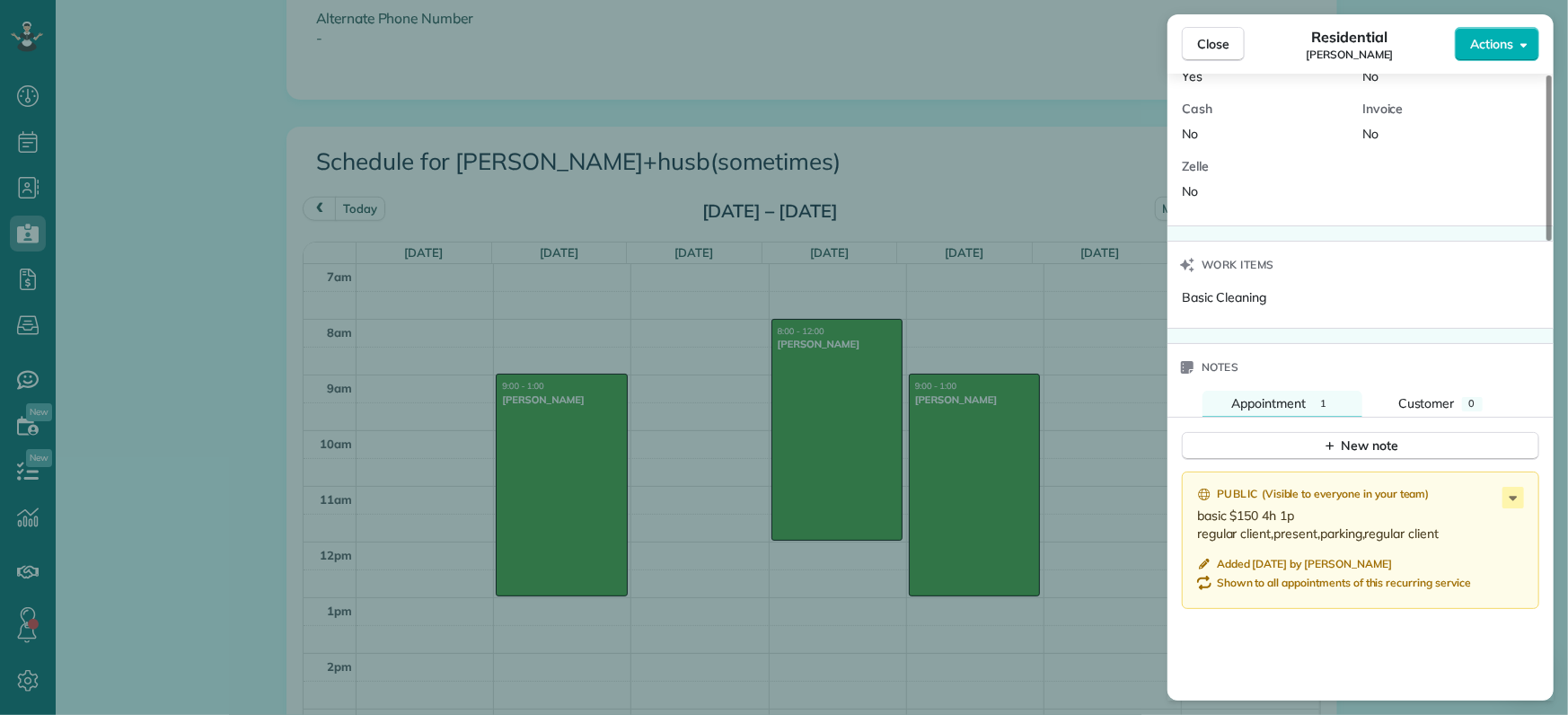
click at [555, 496] on div "Close Residential [PERSON_NAME] Actions Status Done [PERSON_NAME] · Open profil…" at bounding box center [784, 357] width 1568 height 715
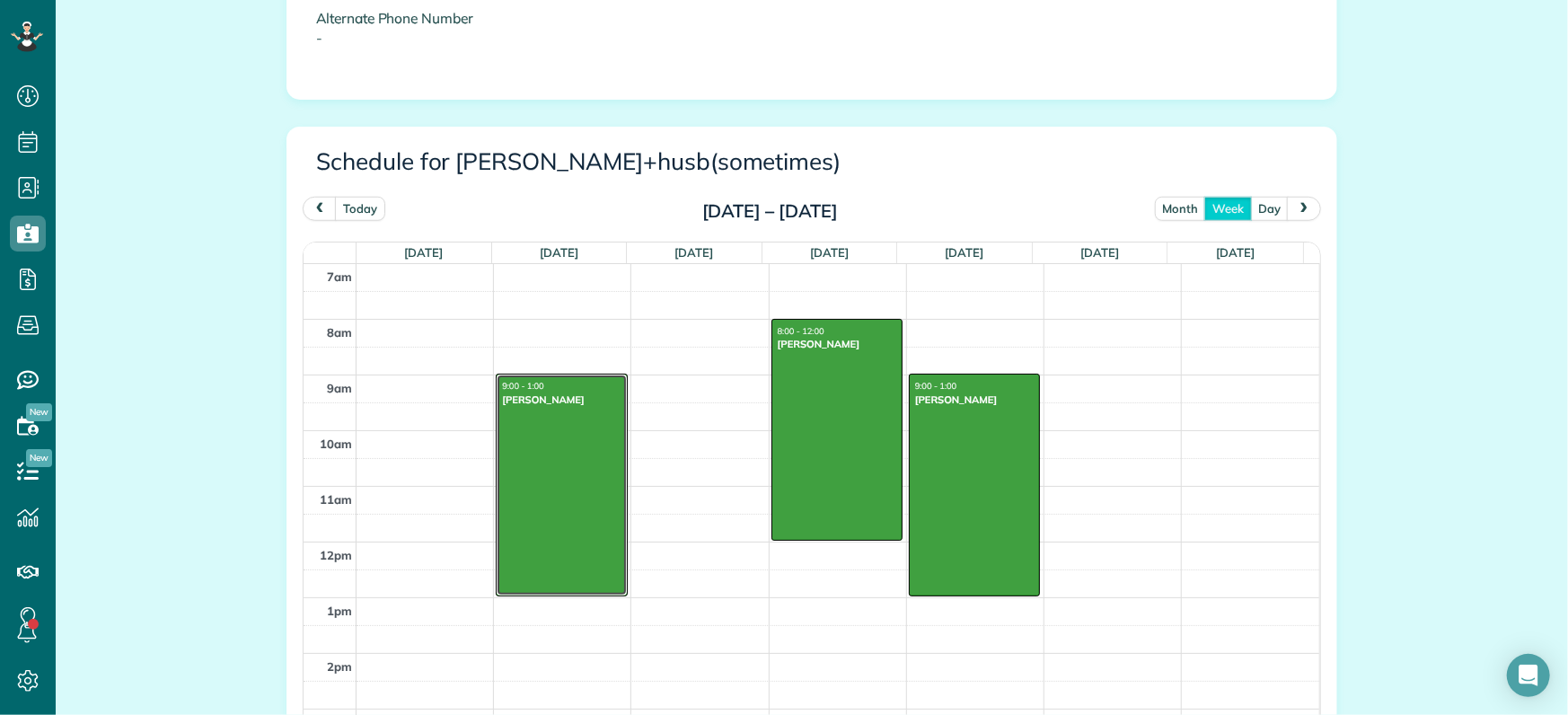
click at [551, 484] on div at bounding box center [561, 484] width 129 height 220
